Goal: Task Accomplishment & Management: Complete application form

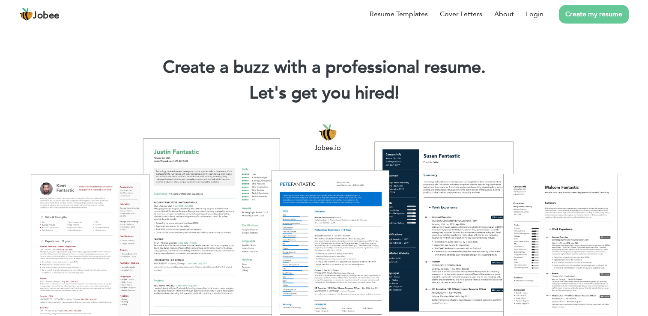
click at [591, 12] on link "Create my resume" at bounding box center [594, 14] width 70 height 18
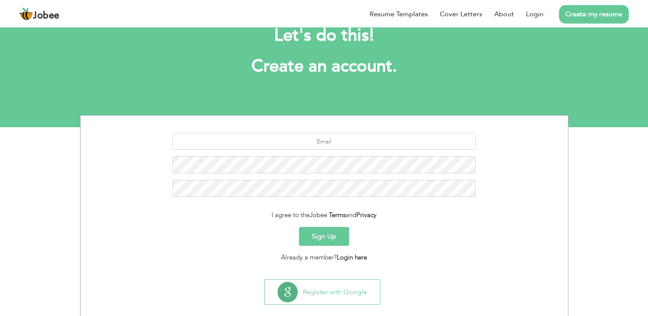
scroll to position [39, 0]
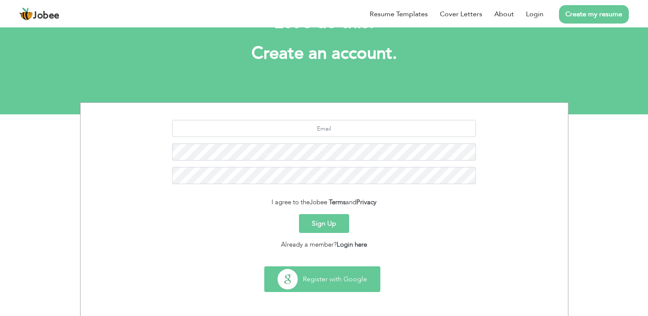
click at [340, 285] on button "Register with Google" at bounding box center [322, 279] width 115 height 25
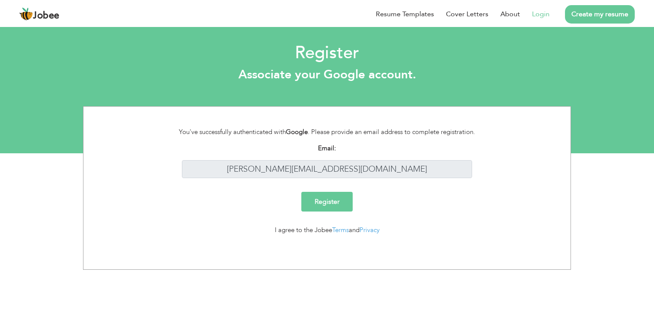
click at [320, 198] on input "Register" at bounding box center [327, 202] width 51 height 20
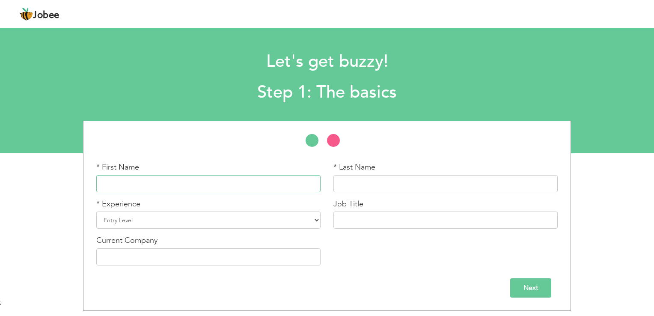
click at [295, 183] on input "text" at bounding box center [208, 183] width 224 height 17
type input "[PERSON_NAME]"
click at [377, 182] on input "HUEY" at bounding box center [446, 183] width 224 height 17
type input "Huey"
click at [529, 291] on input "Next" at bounding box center [531, 287] width 41 height 19
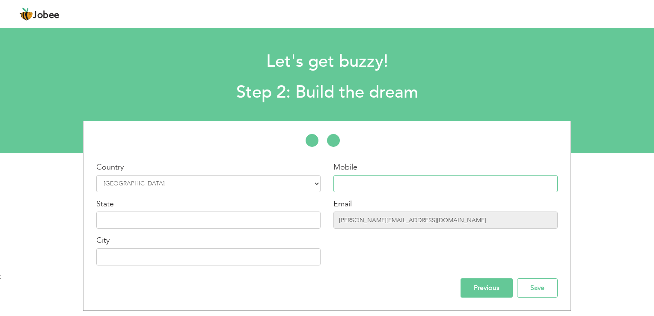
click at [384, 182] on input "text" at bounding box center [446, 183] width 224 height 17
type input "4074099577"
type input "[US_STATE]"
type input "Apopka"
click at [545, 282] on input "Save" at bounding box center [537, 287] width 41 height 19
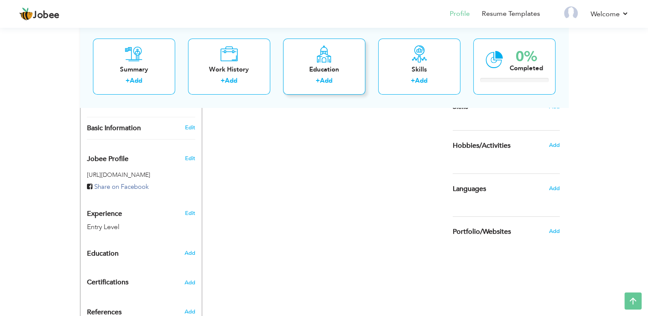
scroll to position [269, 0]
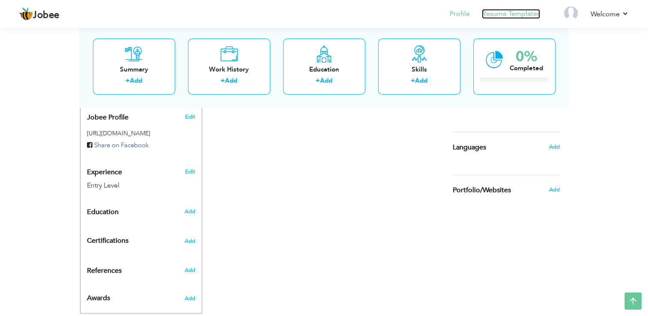
click at [506, 13] on link "Resume Templates" at bounding box center [511, 14] width 58 height 10
